Goal: Transaction & Acquisition: Book appointment/travel/reservation

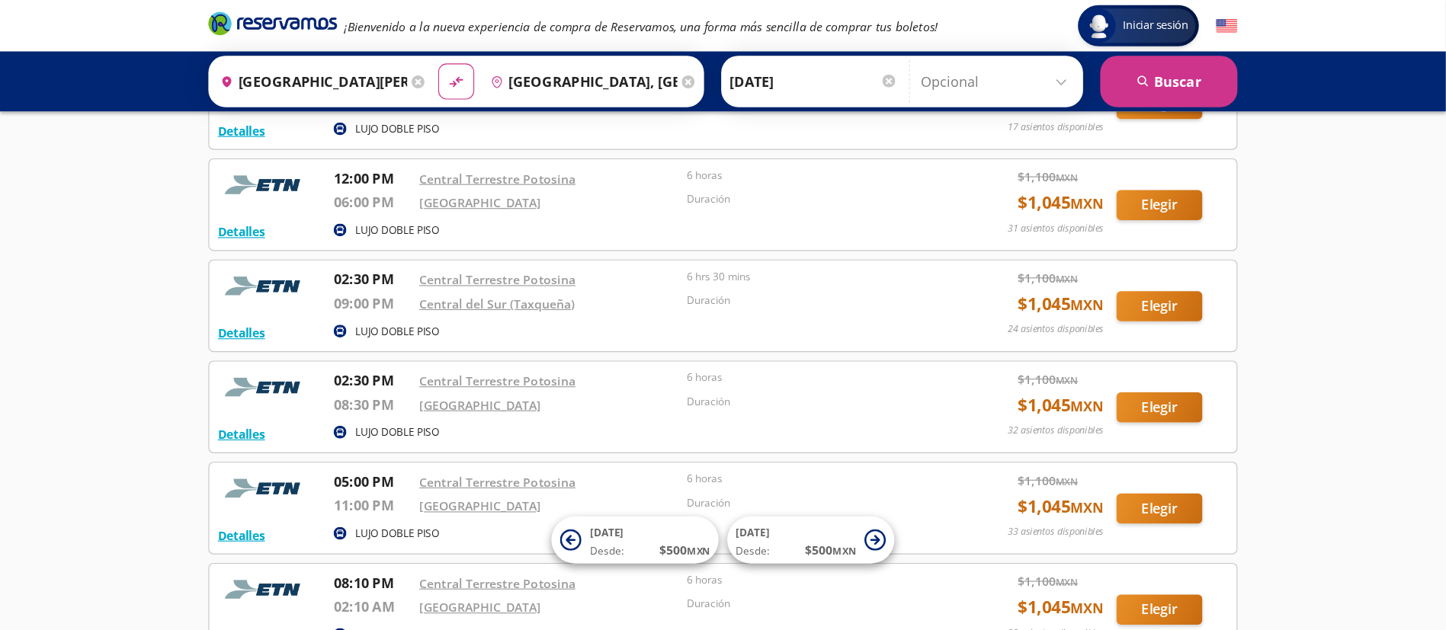
scroll to position [401, 0]
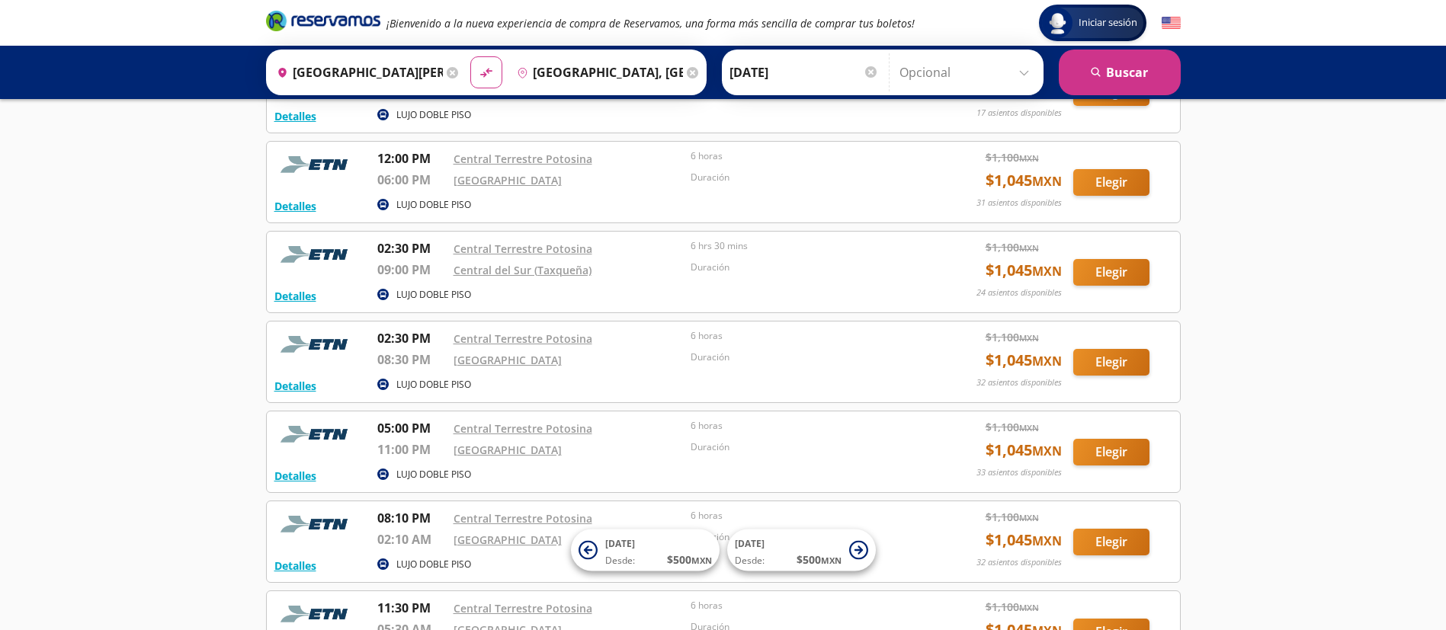
drag, startPoint x: 975, startPoint y: 7, endPoint x: 97, endPoint y: 474, distance: 994.9
click at [97, 419] on div "Iniciar sesión Iniciar sesión ¡Bienvenido a la nueva experiencia de compra de R…" at bounding box center [723, 208] width 1446 height 1218
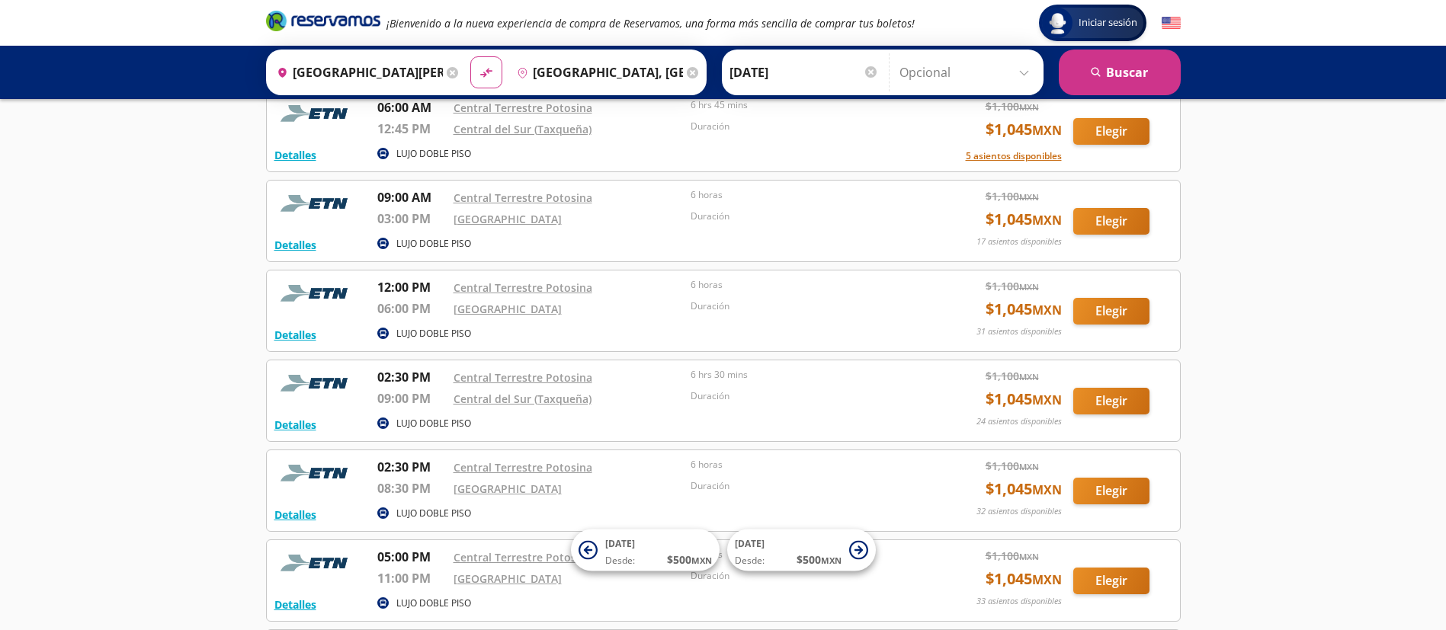
scroll to position [341, 0]
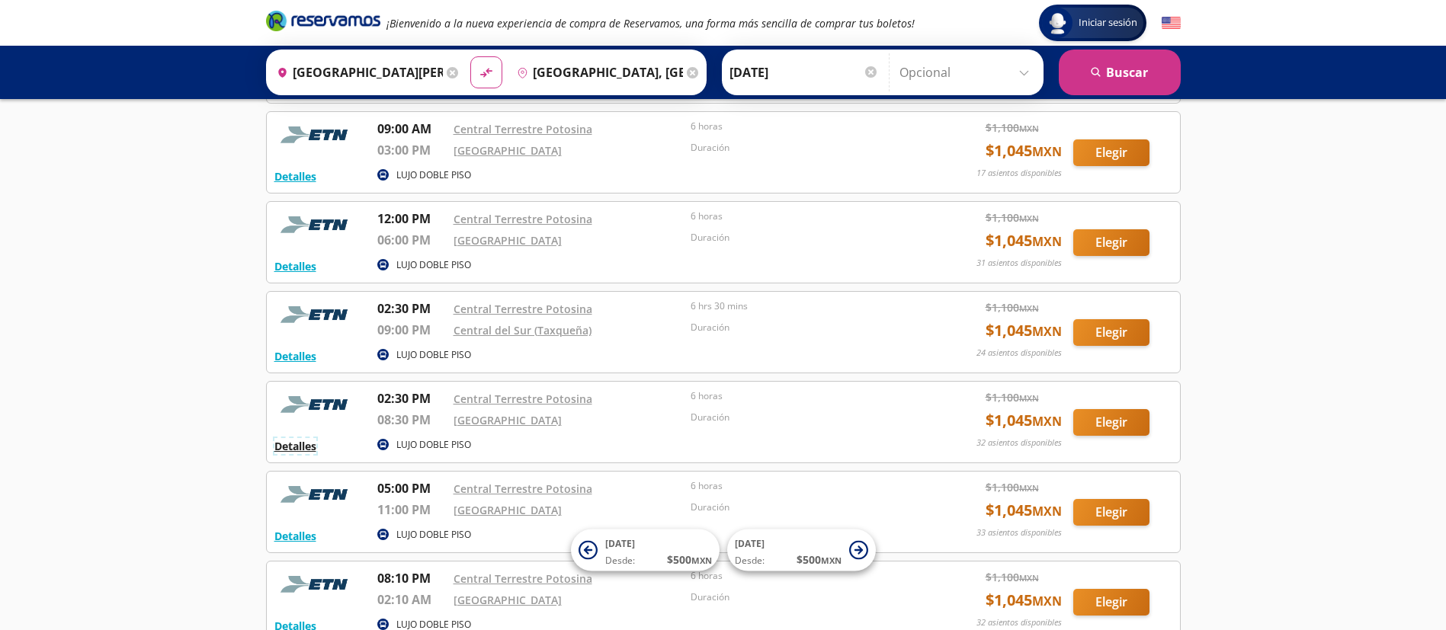
click at [303, 419] on button "Detalles" at bounding box center [295, 446] width 42 height 16
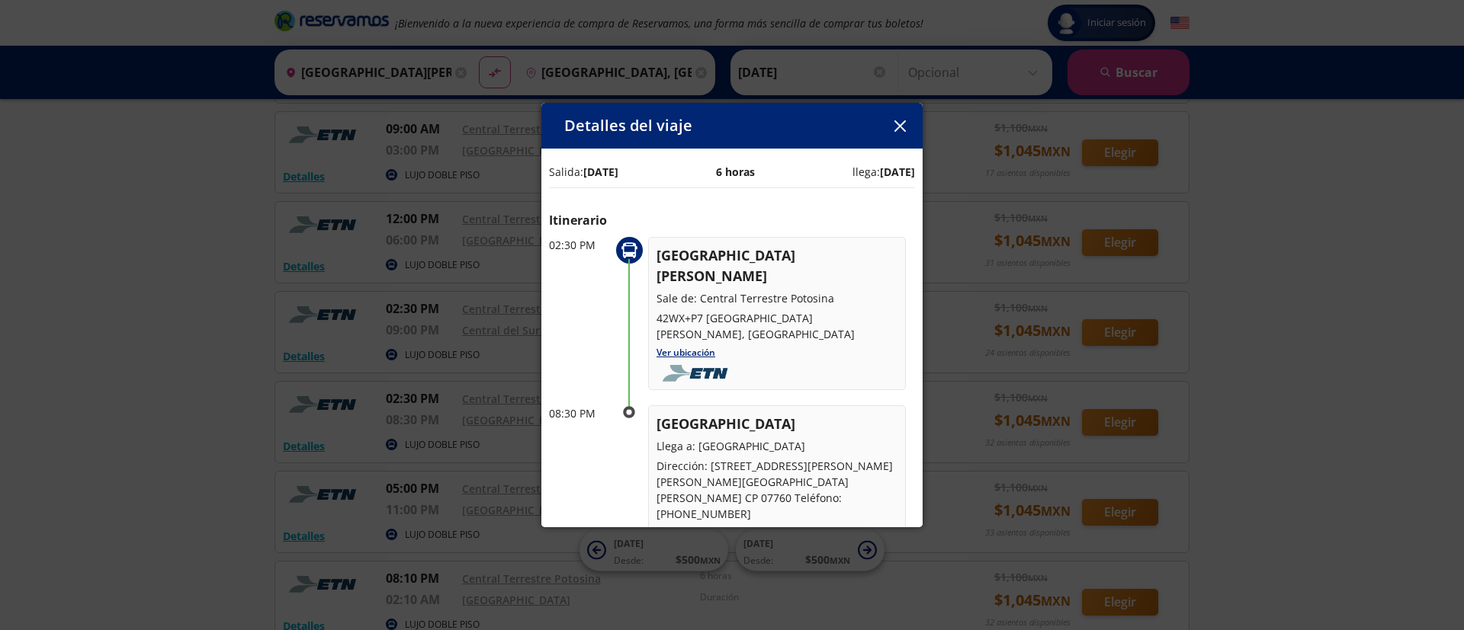
click at [898, 134] on button "button" at bounding box center [899, 125] width 23 height 23
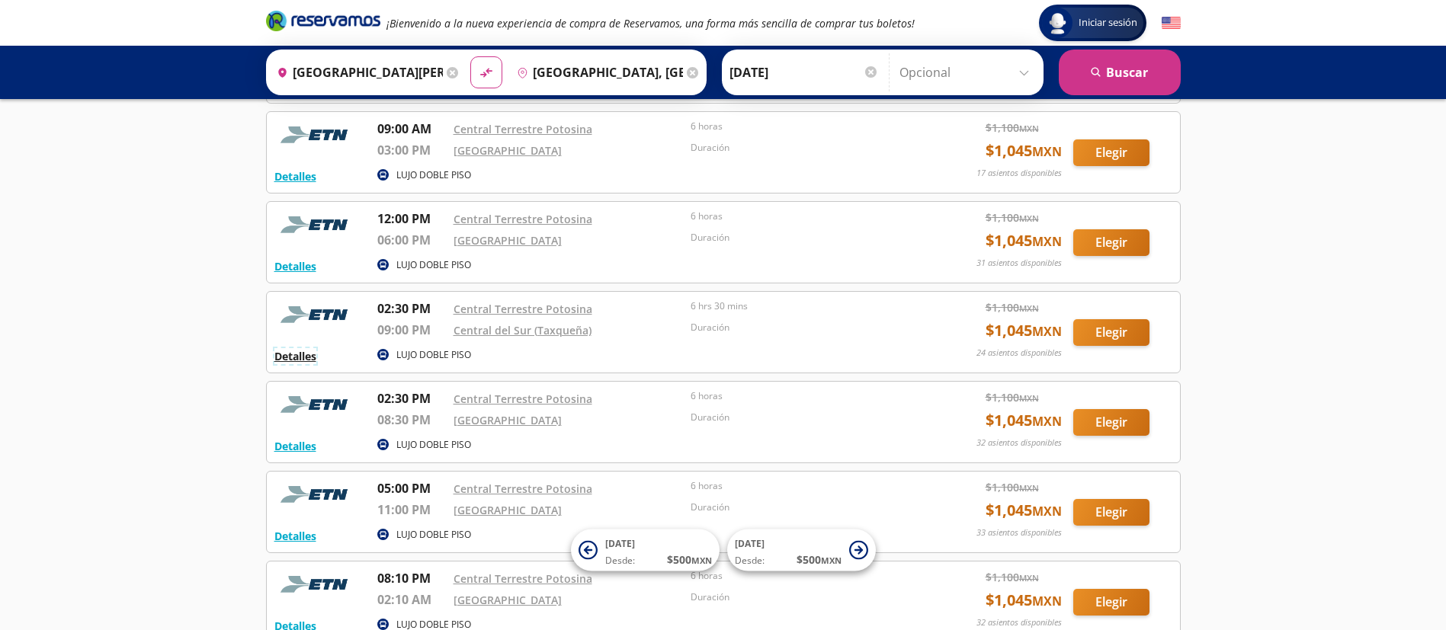
click at [295, 355] on button "Detalles" at bounding box center [295, 356] width 42 height 16
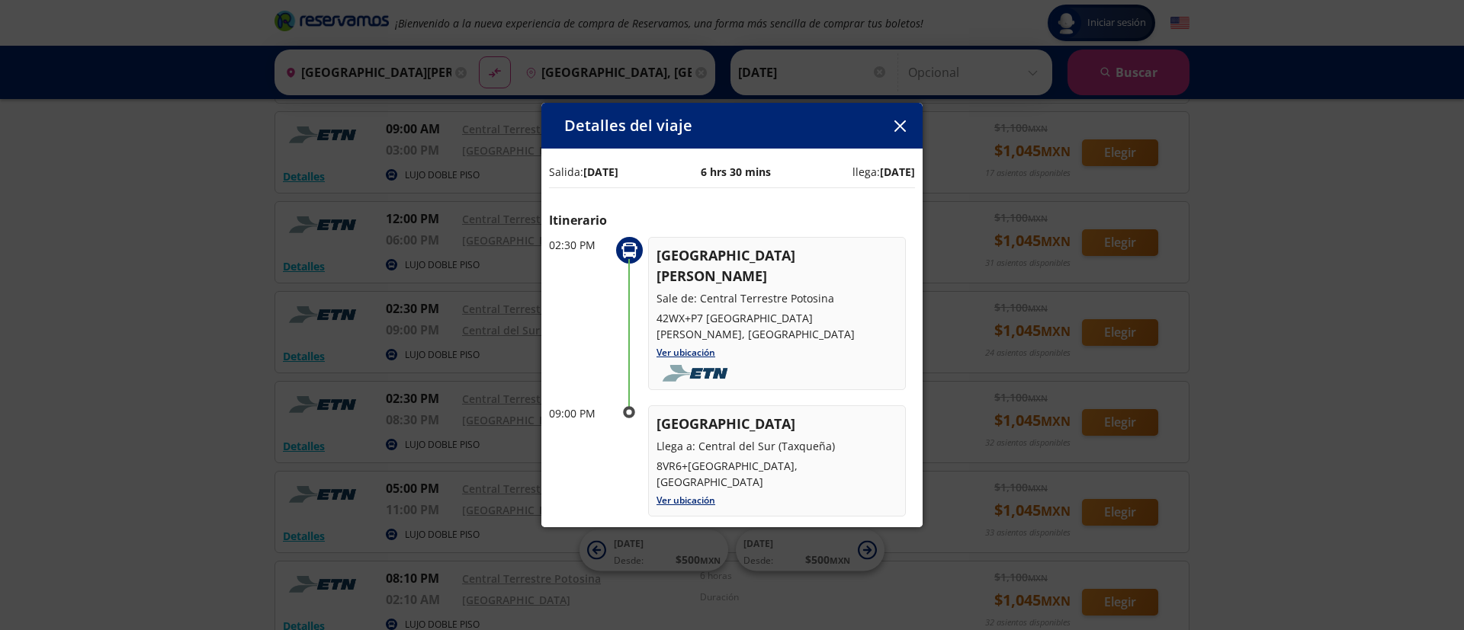
click at [901, 120] on icon "button" at bounding box center [899, 125] width 11 height 11
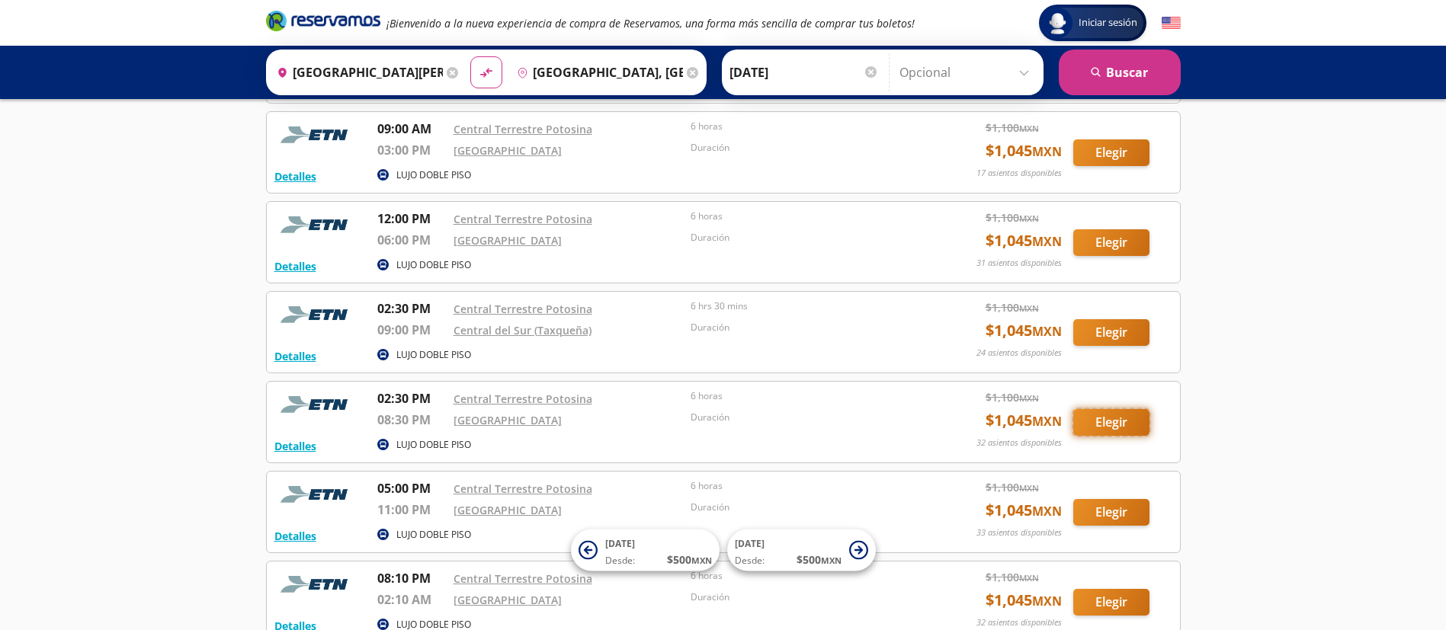
click at [964, 419] on button "Elegir" at bounding box center [1111, 422] width 76 height 27
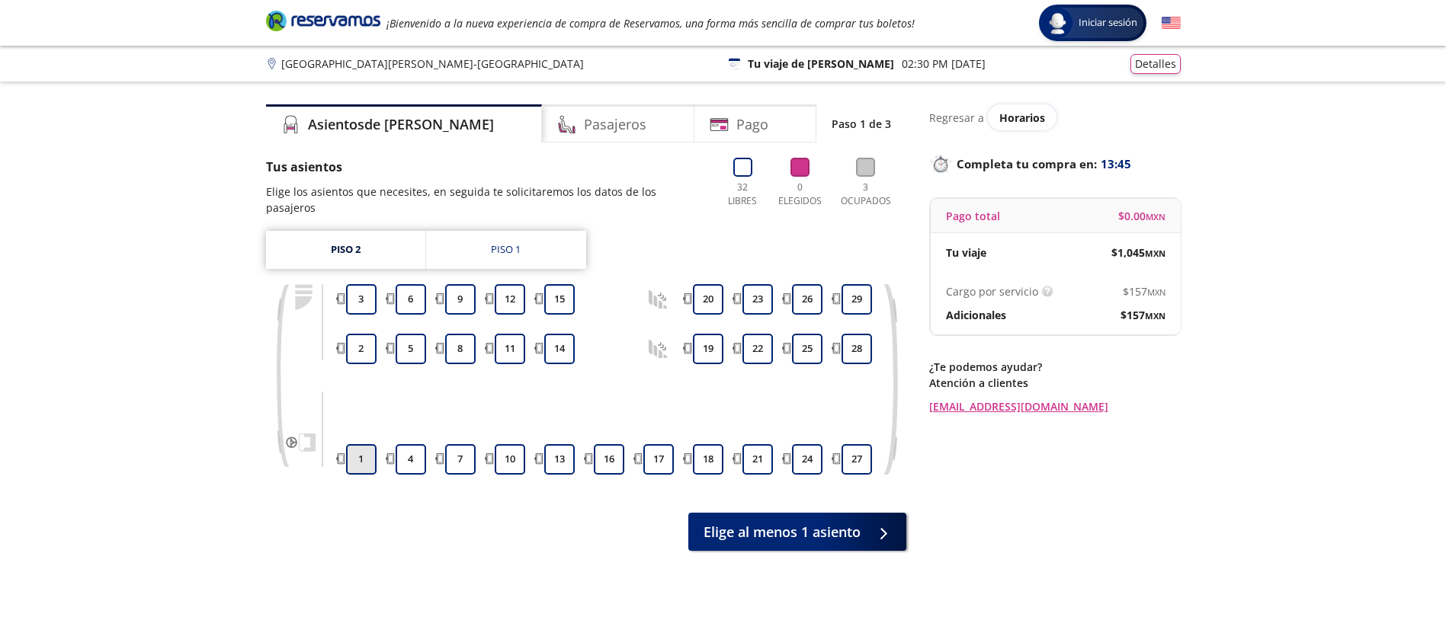
click at [355, 419] on button "1" at bounding box center [361, 459] width 30 height 30
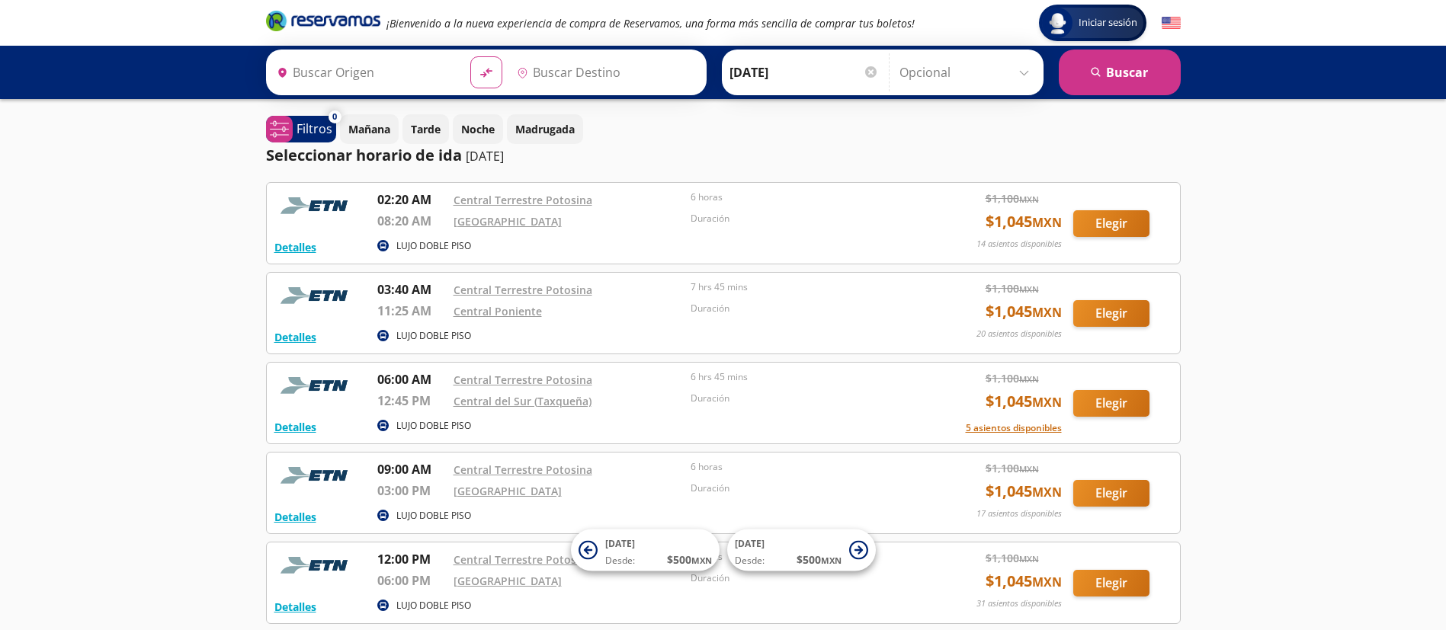
type input "[GEOGRAPHIC_DATA][PERSON_NAME], [GEOGRAPHIC_DATA][PERSON_NAME]"
type input "[GEOGRAPHIC_DATA], [GEOGRAPHIC_DATA]"
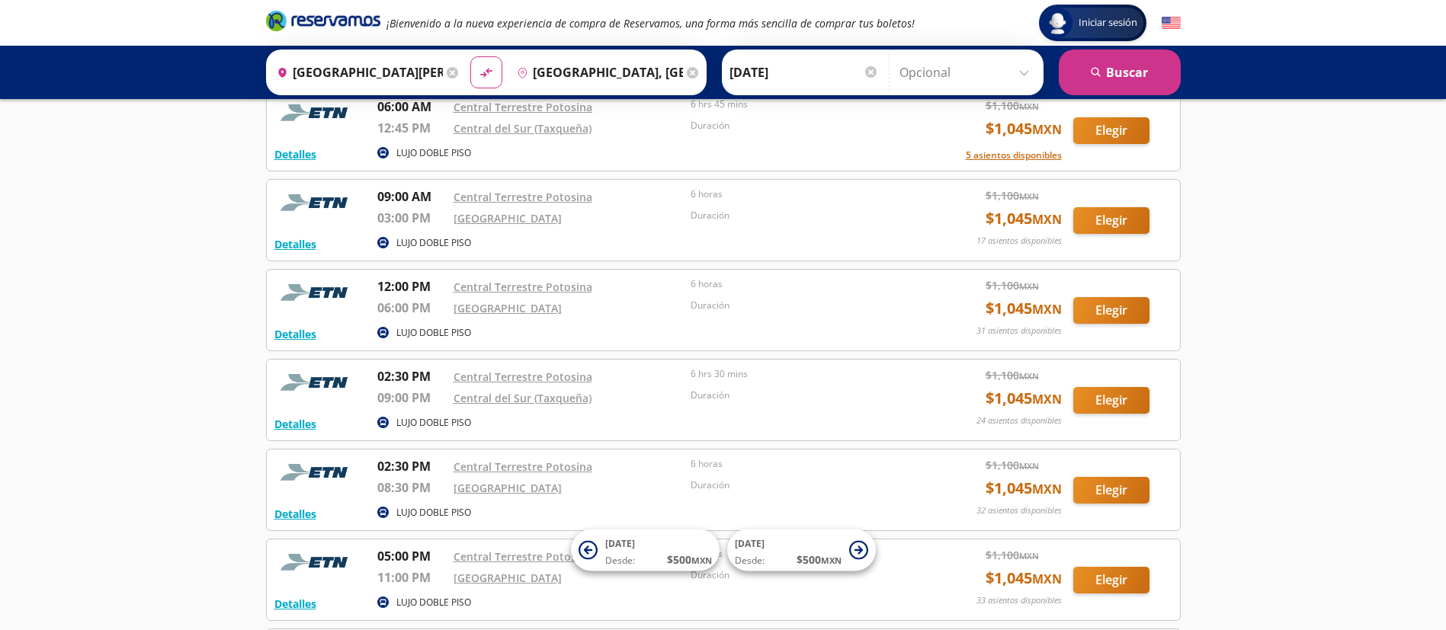
scroll to position [323, 0]
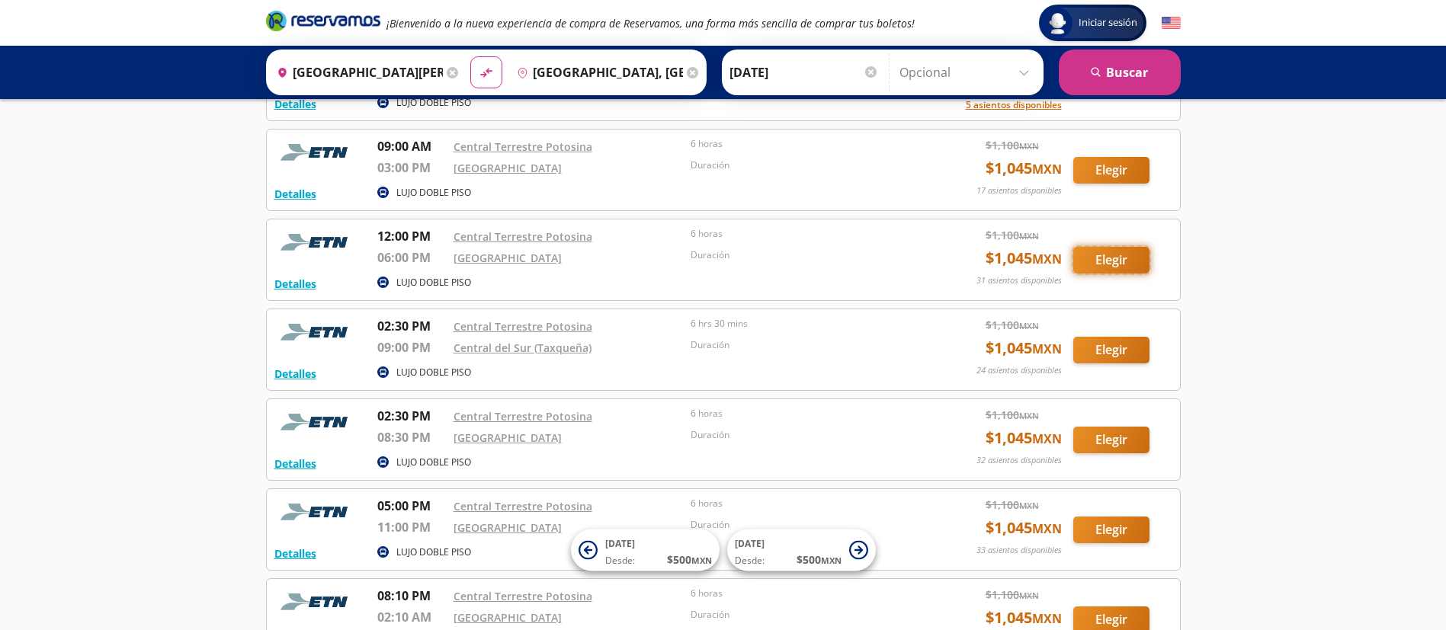
click at [964, 261] on button "Elegir" at bounding box center [1111, 260] width 76 height 27
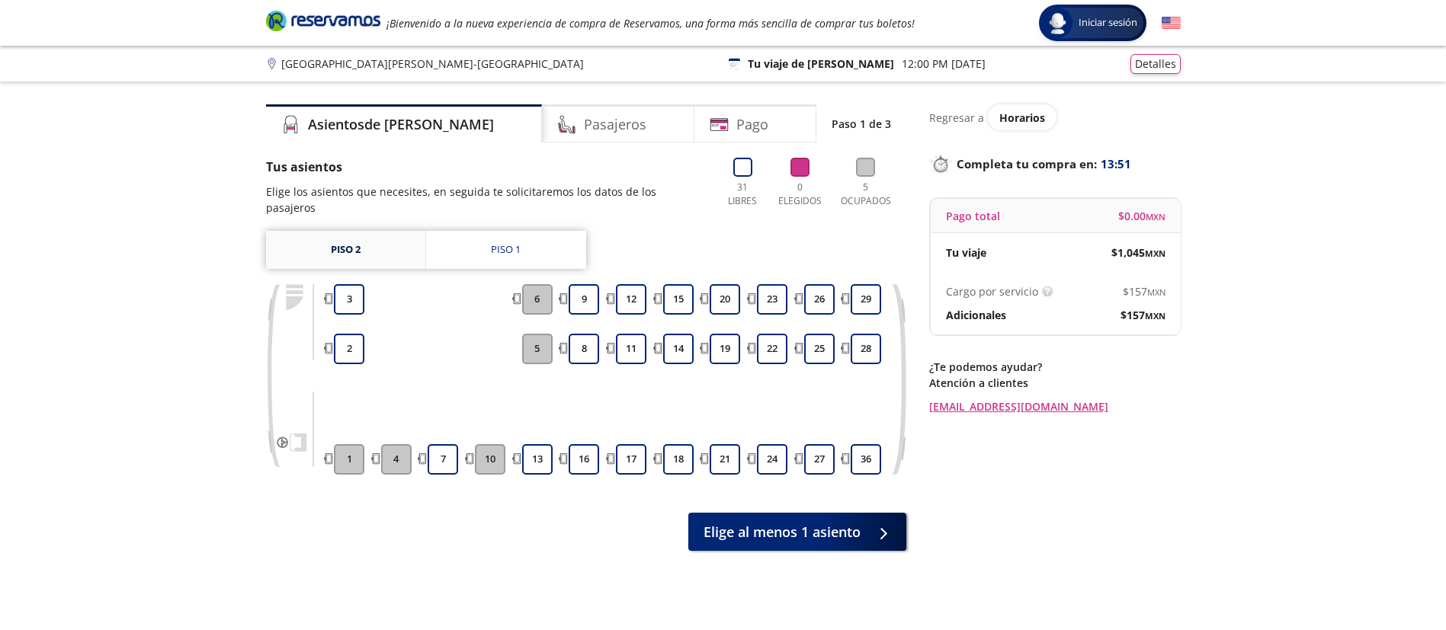
click at [367, 242] on link "Piso 2" at bounding box center [345, 250] width 159 height 38
click at [505, 242] on div "Piso 1" at bounding box center [506, 249] width 30 height 15
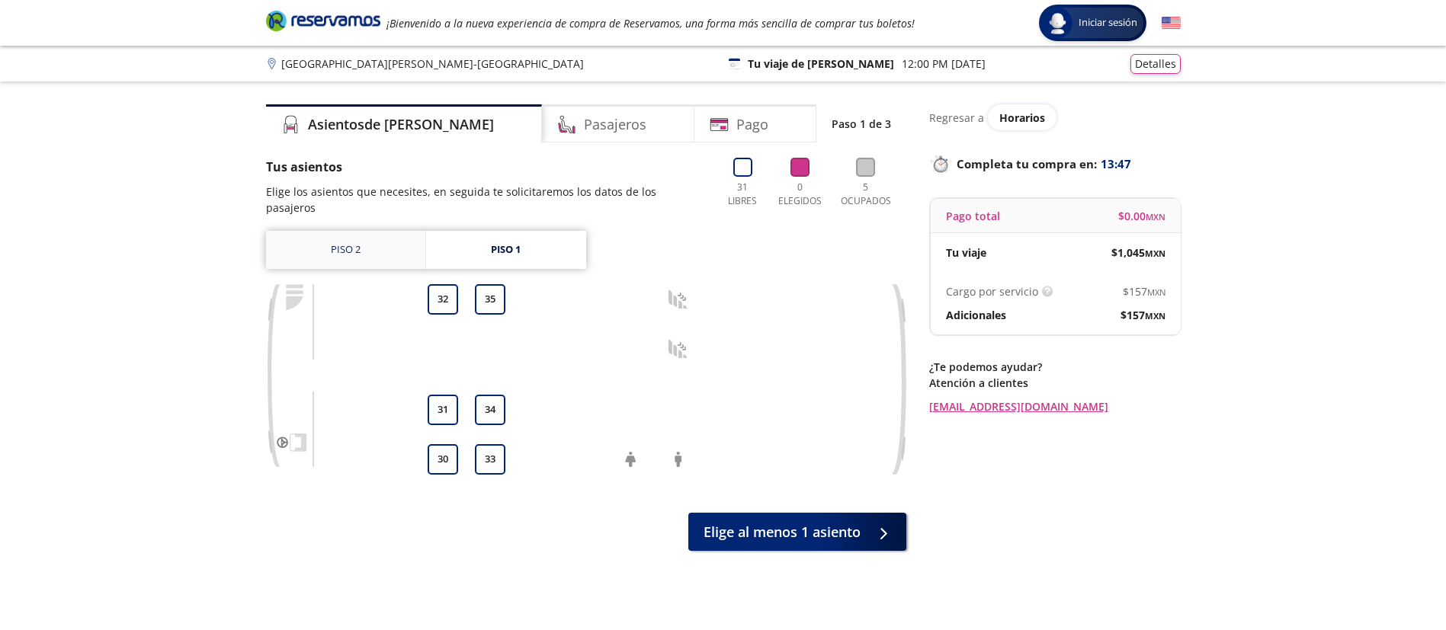
click at [360, 231] on link "Piso 2" at bounding box center [345, 250] width 159 height 38
